Goal: Task Accomplishment & Management: Use online tool/utility

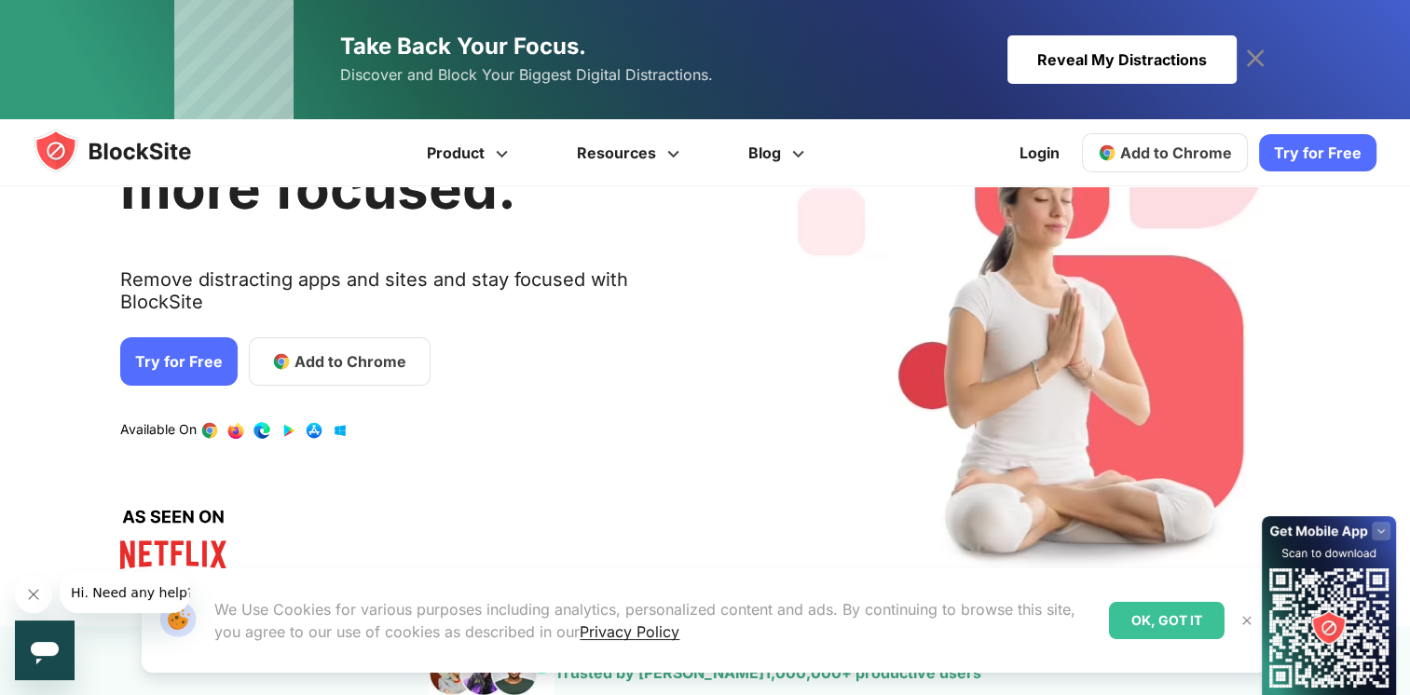
scroll to position [186, 0]
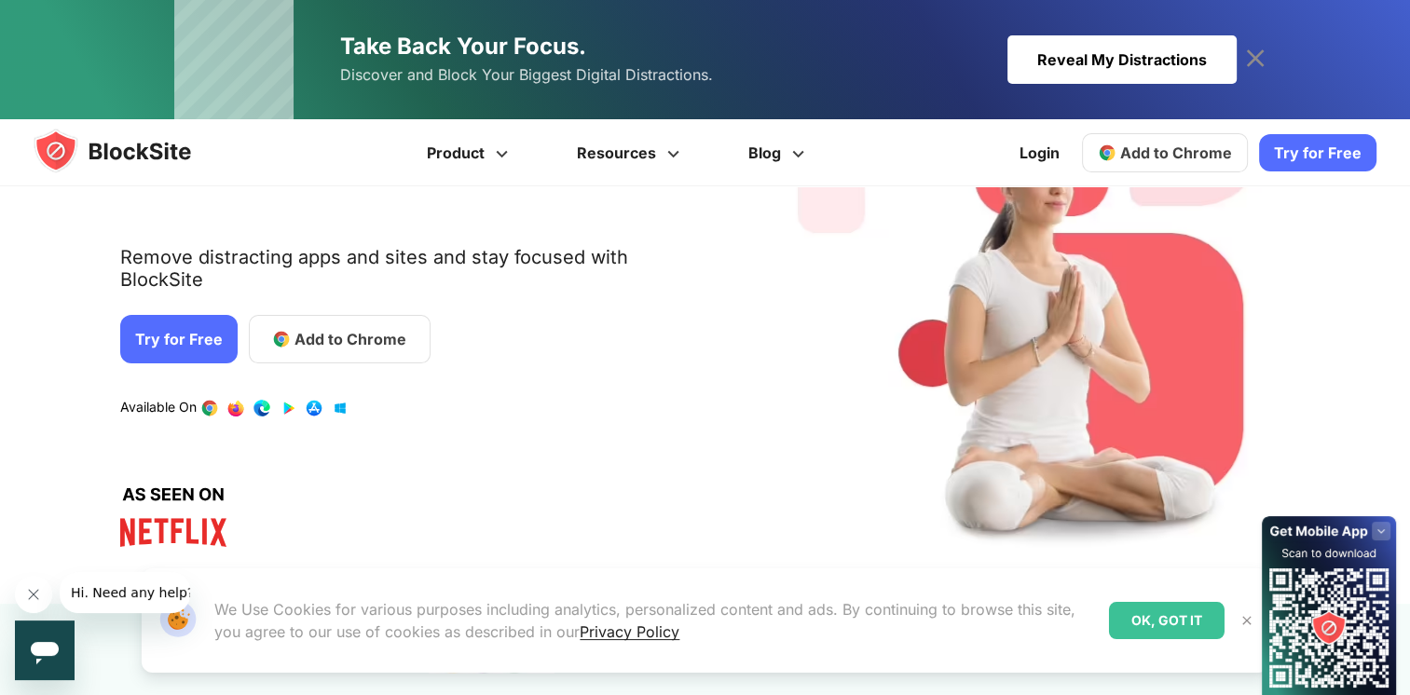
click at [255, 399] on link "1 / 4" at bounding box center [261, 408] width 19 height 19
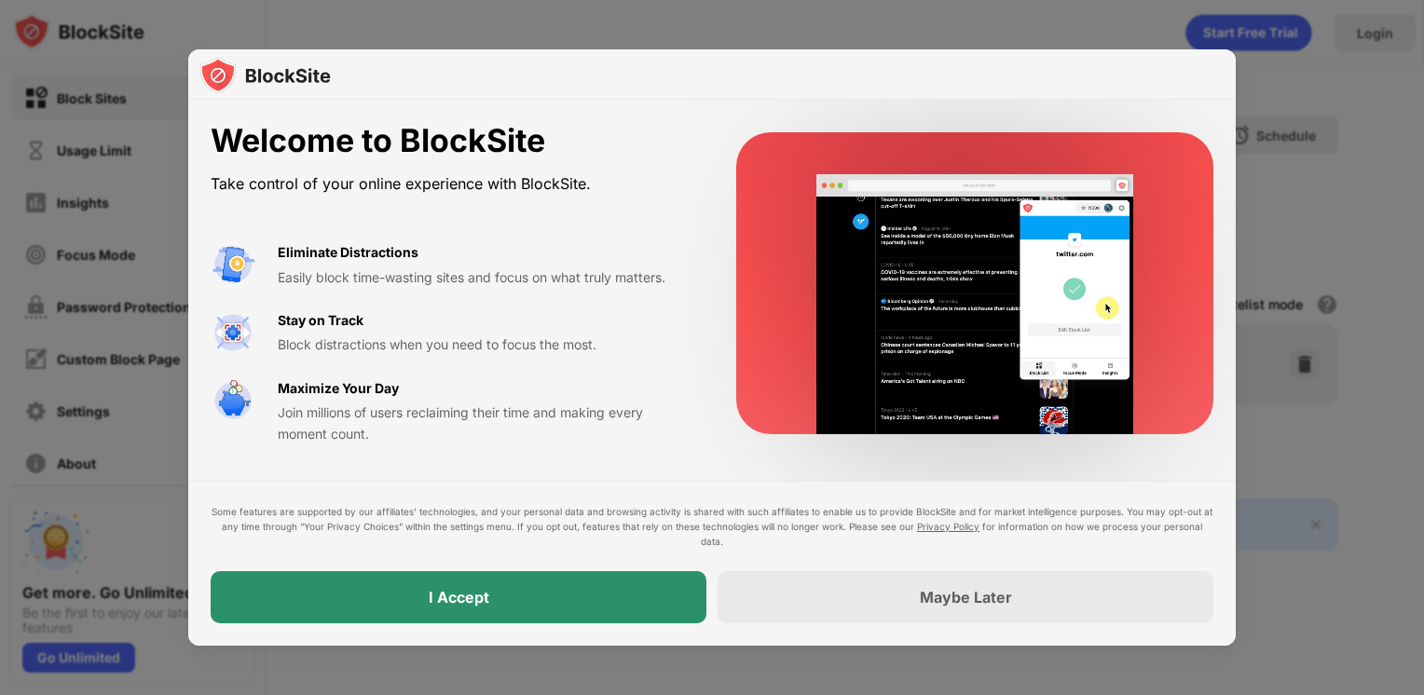
click at [503, 586] on div "I Accept" at bounding box center [459, 597] width 496 height 52
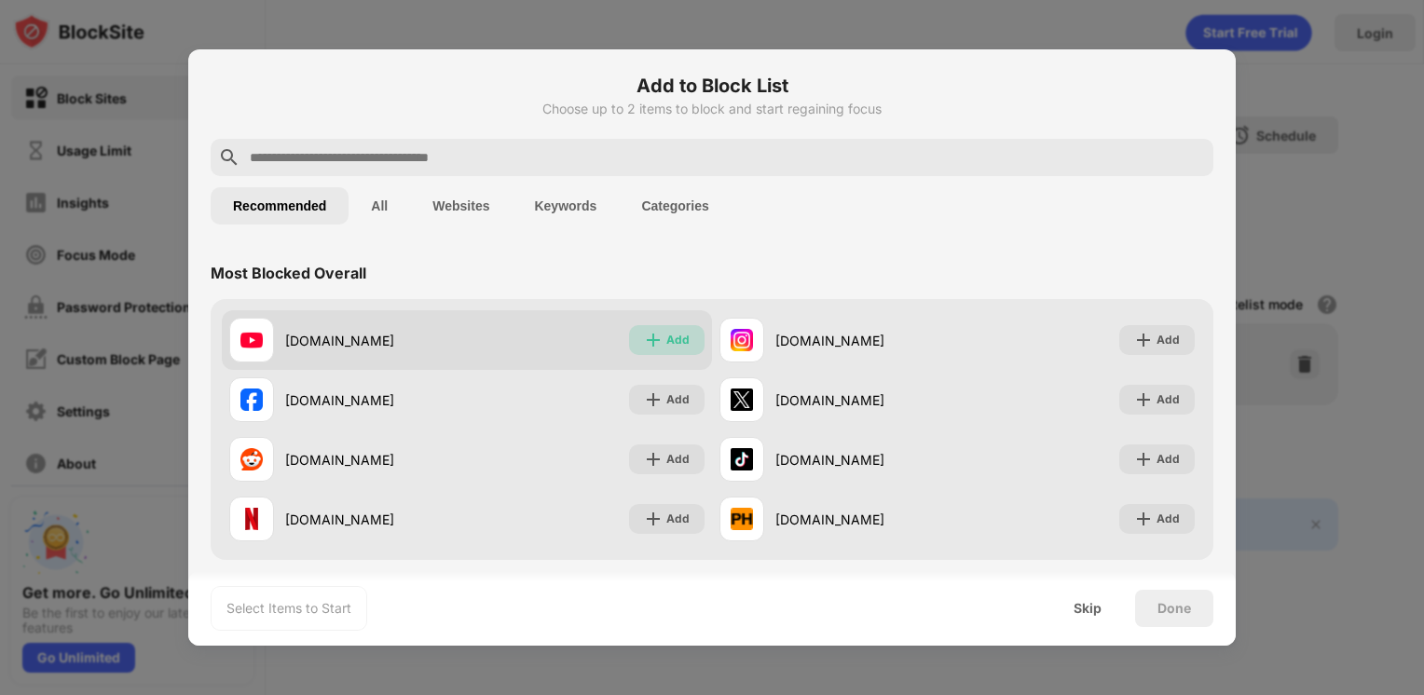
click at [667, 338] on div "Add" at bounding box center [677, 340] width 23 height 19
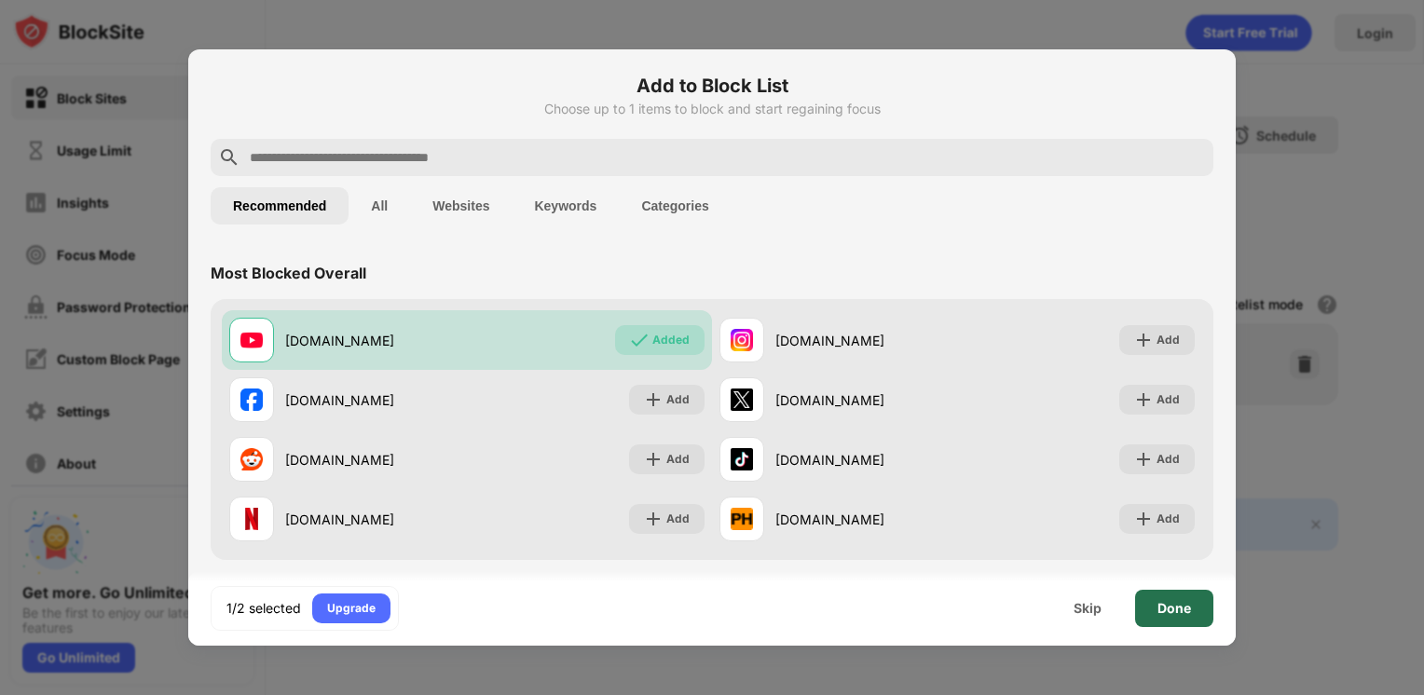
click at [1155, 607] on div "Done" at bounding box center [1174, 608] width 78 height 37
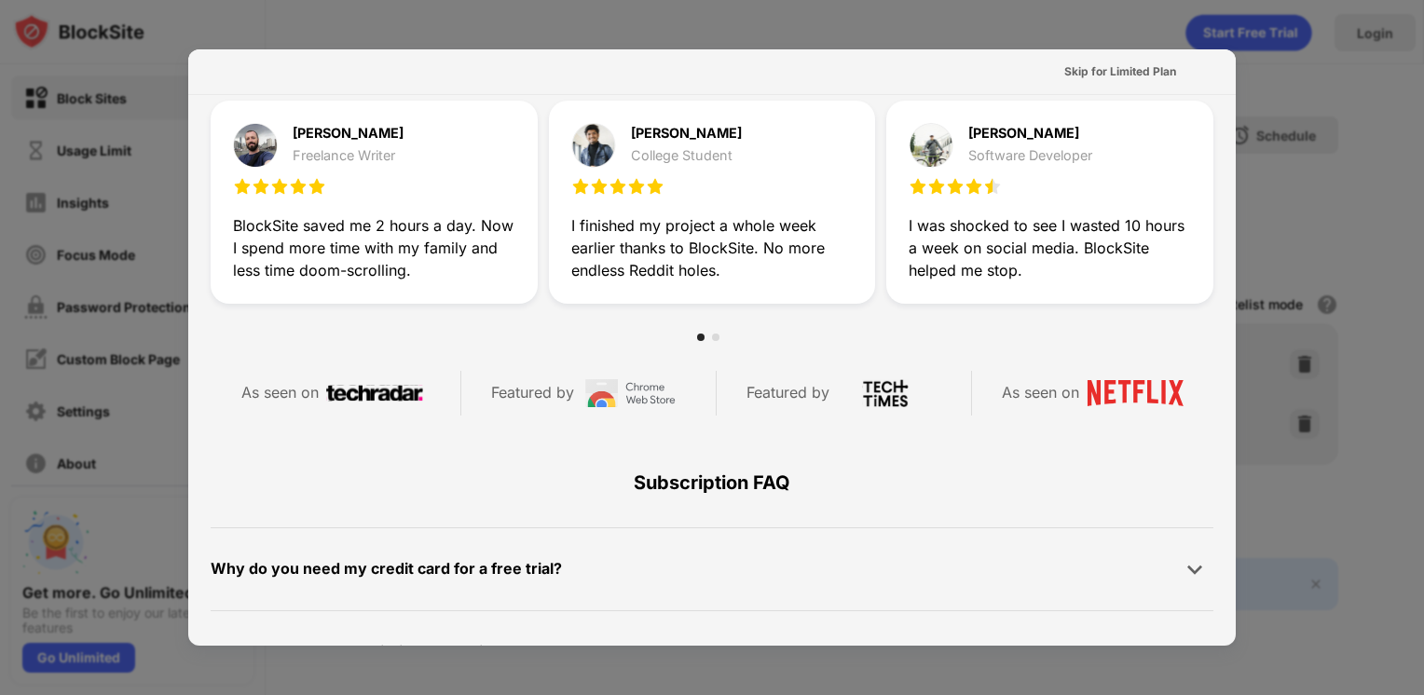
scroll to position [745, 0]
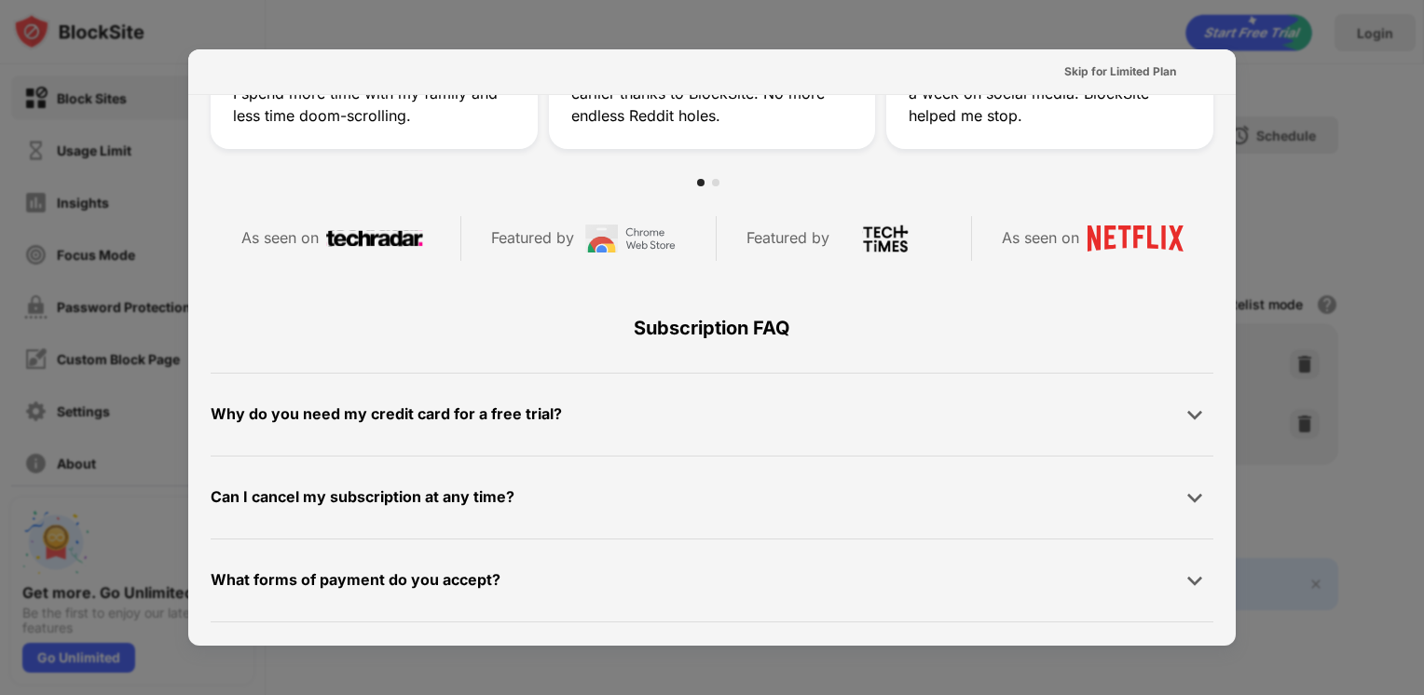
click at [1397, 136] on div at bounding box center [712, 347] width 1424 height 695
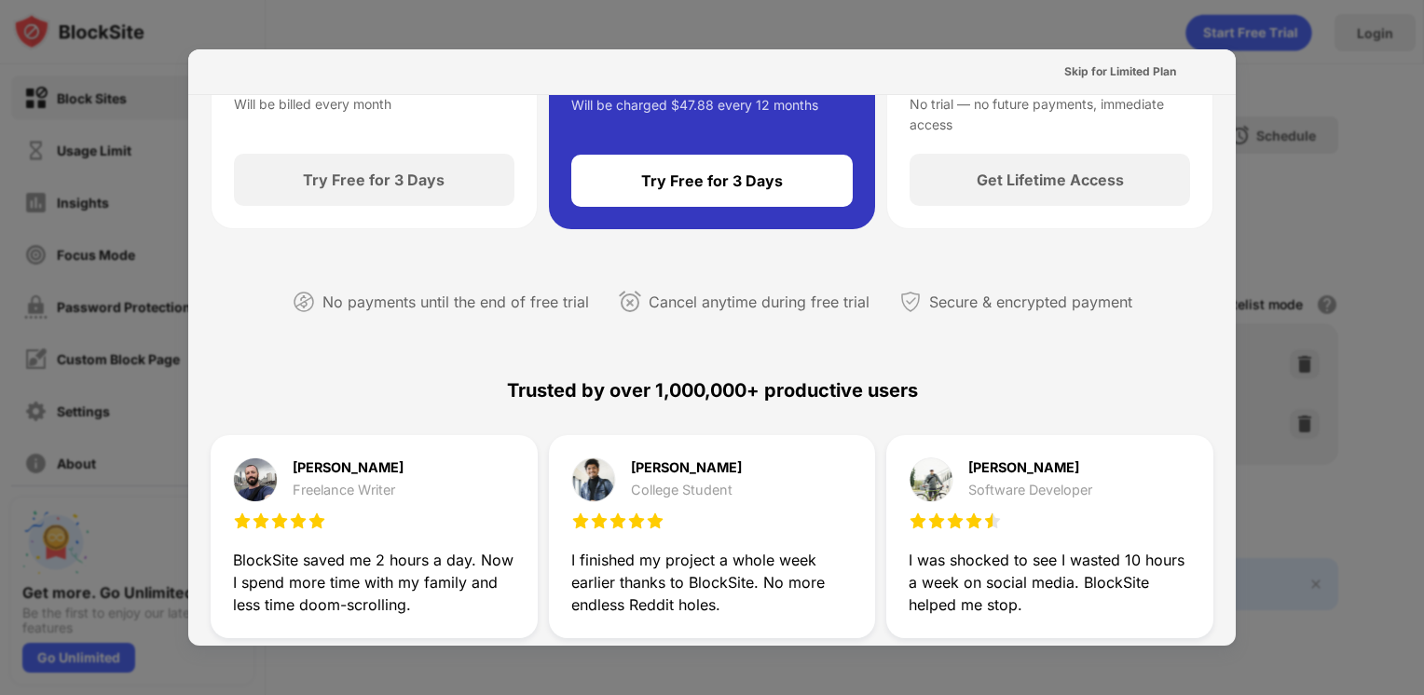
scroll to position [0, 0]
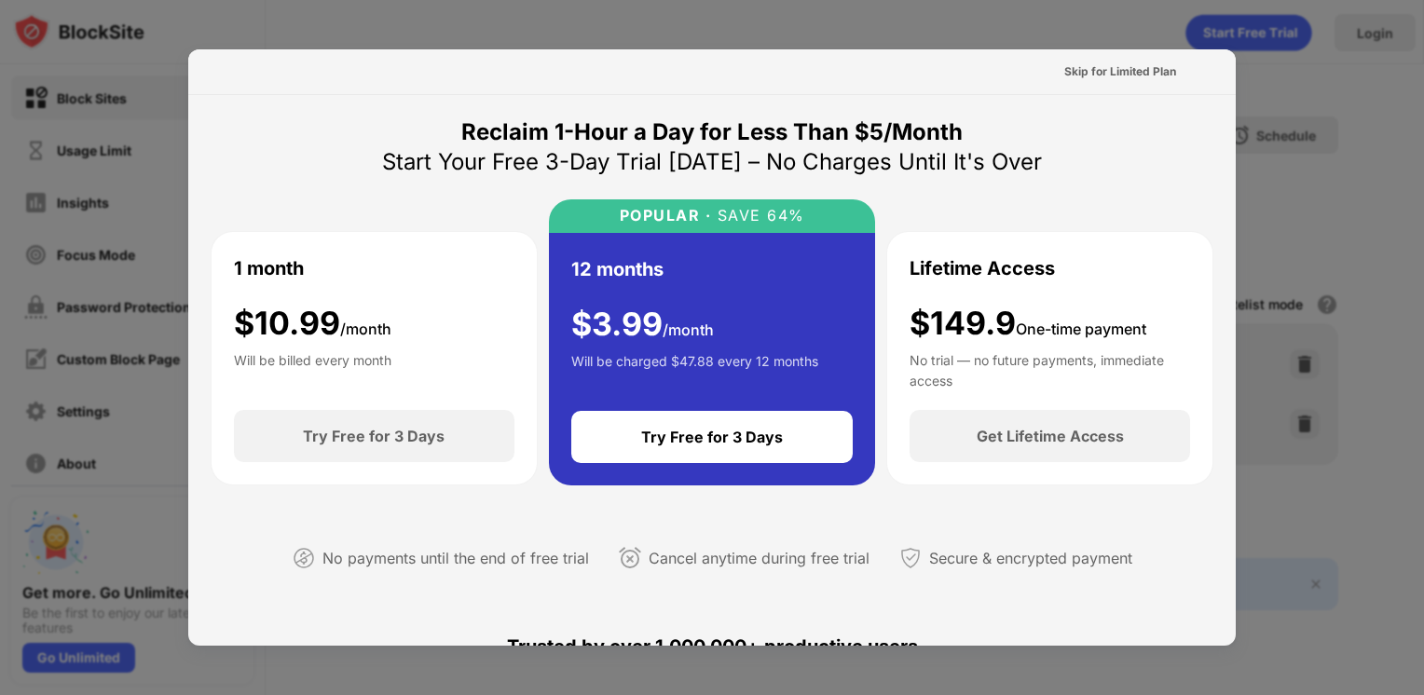
click at [1349, 116] on div at bounding box center [712, 347] width 1424 height 695
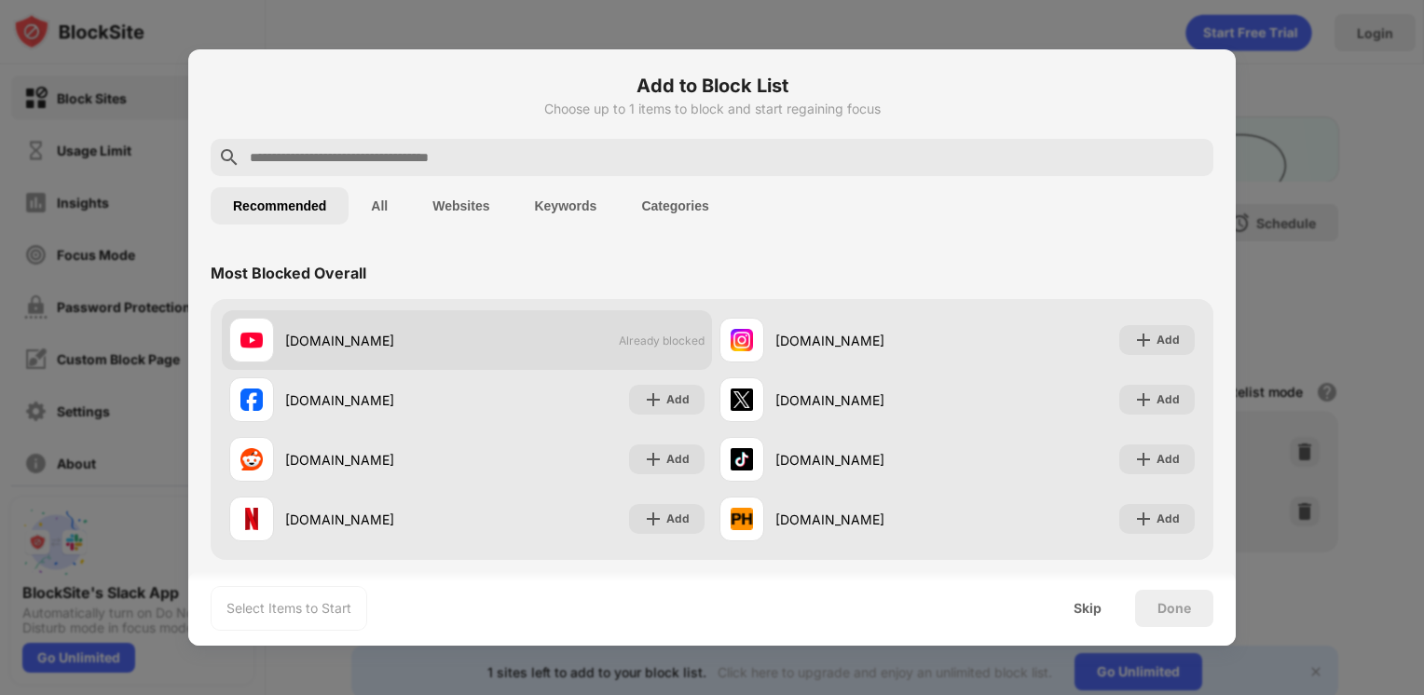
click at [497, 334] on div "youtube.com Already blocked" at bounding box center [467, 340] width 490 height 60
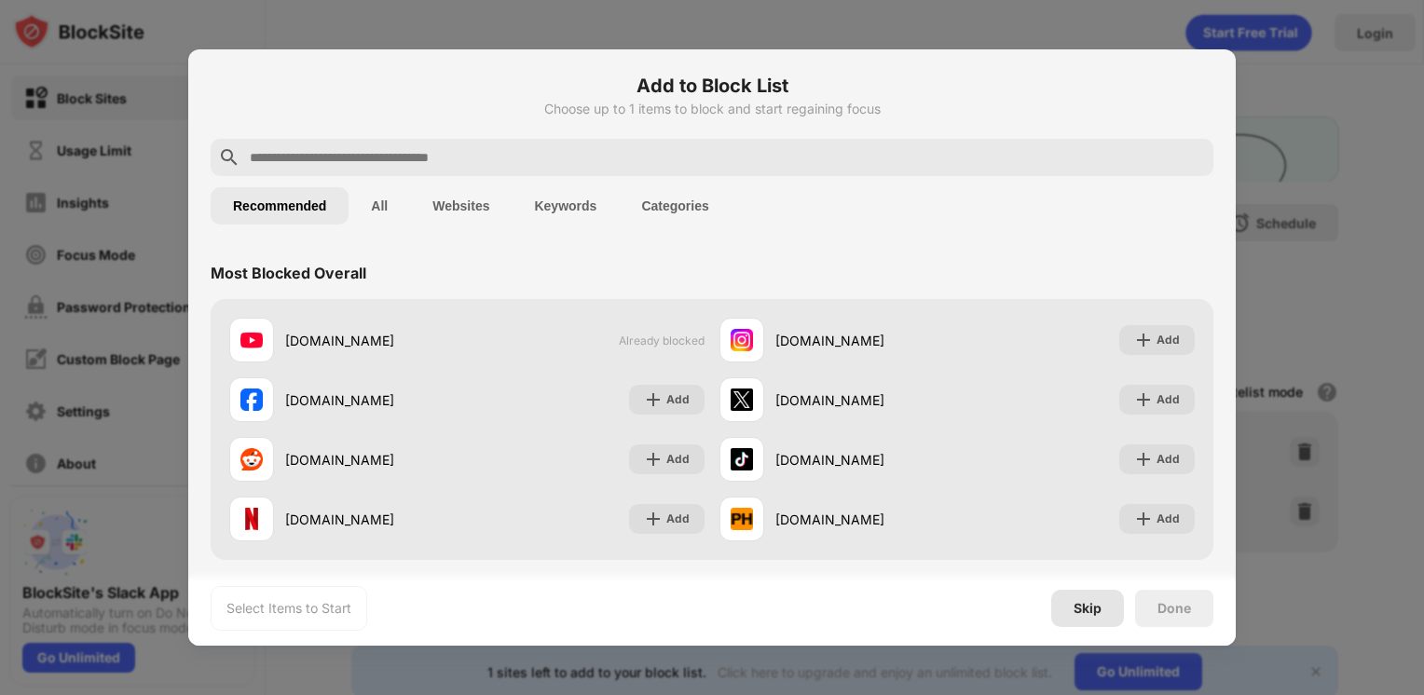
click at [1088, 612] on div "Skip" at bounding box center [1087, 608] width 28 height 15
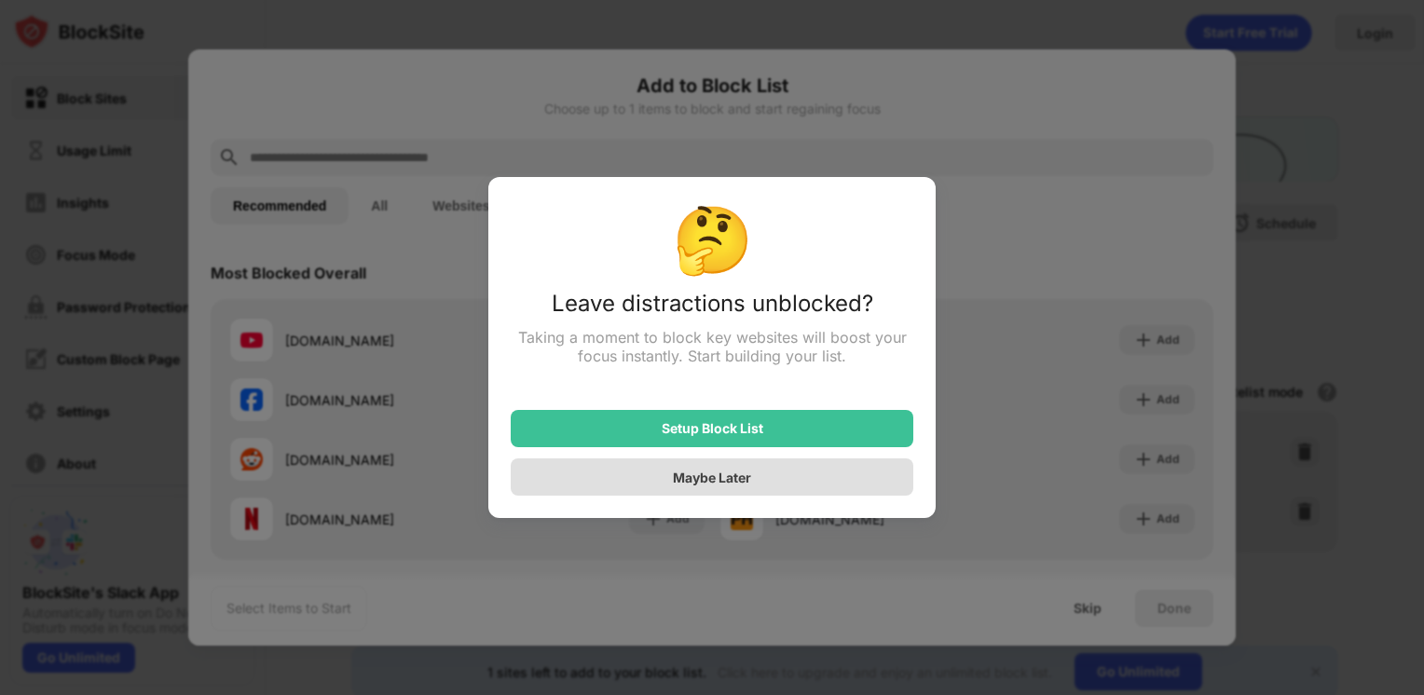
click at [744, 483] on div "Maybe Later" at bounding box center [712, 478] width 78 height 16
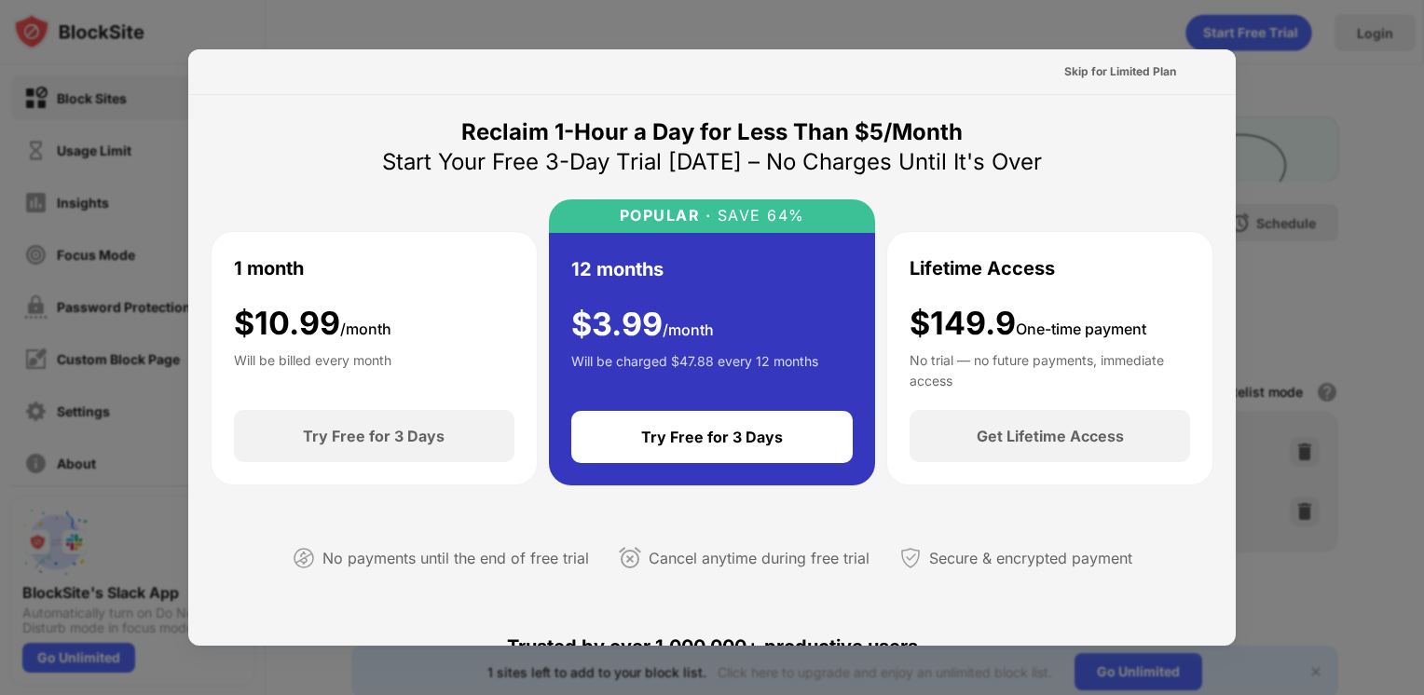
click at [1304, 95] on div at bounding box center [712, 347] width 1424 height 695
